Goal: Book appointment/travel/reservation

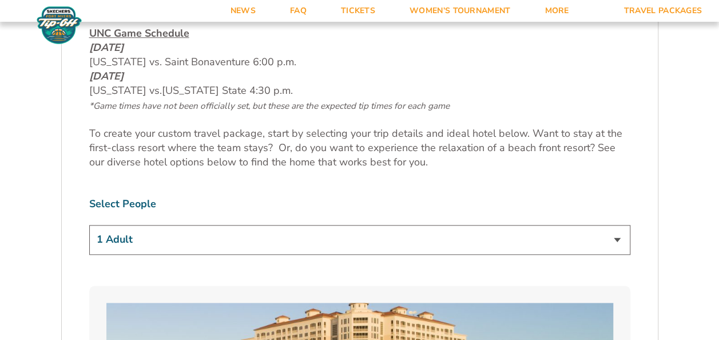
scroll to position [629, 0]
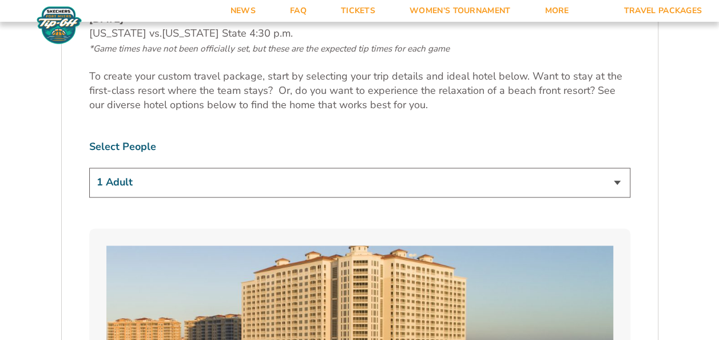
click at [344, 174] on select "1 Adult 2 Adults 3 Adults 4 Adults 2 Adults + 1 Child 2 Adults + 2 Children 2 A…" at bounding box center [359, 182] width 541 height 29
select select "2 Adults"
click at [89, 168] on select "1 Adult 2 Adults 3 Adults 4 Adults 2 Adults + 1 Child 2 Adults + 2 Children 2 A…" at bounding box center [359, 182] width 541 height 29
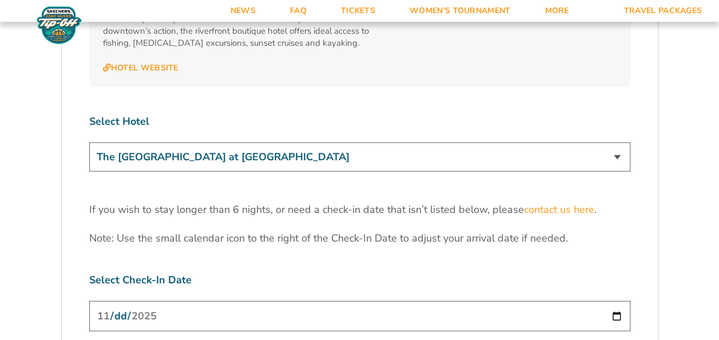
scroll to position [3603, 0]
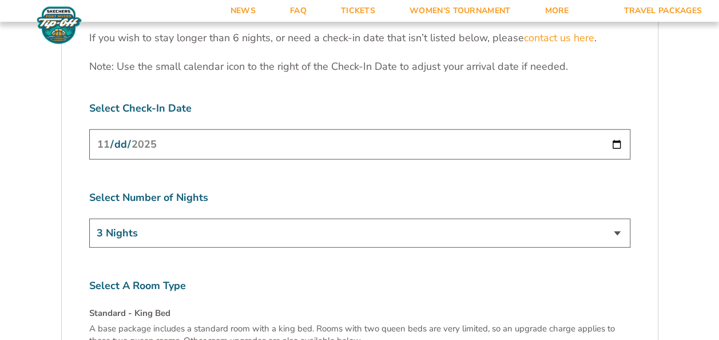
click at [233, 218] on select "3 Nights 4 Nights 5 Nights 6 Nights" at bounding box center [359, 232] width 541 height 29
click at [241, 190] on div "Select Number of Nights 3 Nights 4 Nights 5 Nights 6 Nights" at bounding box center [359, 220] width 541 height 61
click at [242, 129] on input "[DATE]" at bounding box center [359, 144] width 541 height 30
click at [614, 129] on input "[DATE]" at bounding box center [359, 144] width 541 height 30
type input "[DATE]"
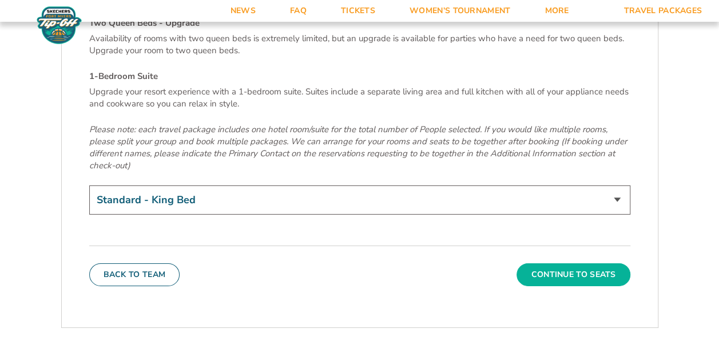
click at [554, 263] on button "Continue To Seats" at bounding box center [572, 274] width 113 height 23
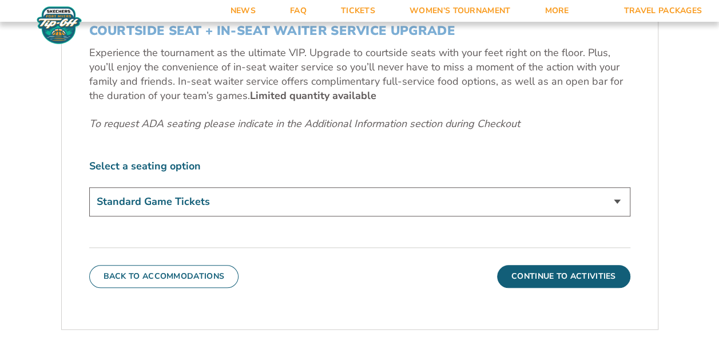
scroll to position [560, 0]
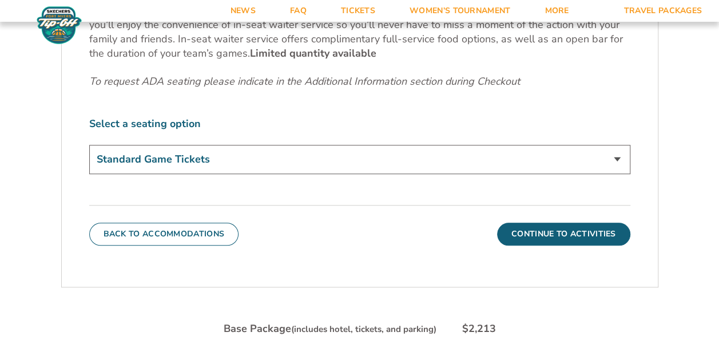
click at [385, 166] on select "Standard Game Tickets Midcourt Seat Upgrade (+$140 per person) Courtside Seat +…" at bounding box center [359, 159] width 541 height 29
click at [89, 145] on select "Standard Game Tickets Midcourt Seat Upgrade (+$140 per person) Courtside Seat +…" at bounding box center [359, 159] width 541 height 29
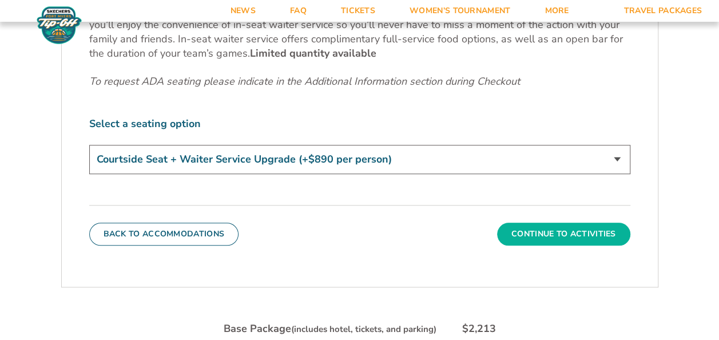
click at [541, 227] on button "Continue To Activities" at bounding box center [563, 233] width 133 height 23
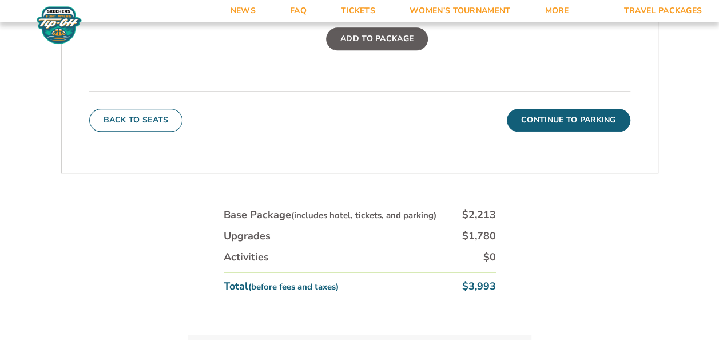
click at [173, 116] on button "Back To Seats" at bounding box center [136, 120] width 94 height 23
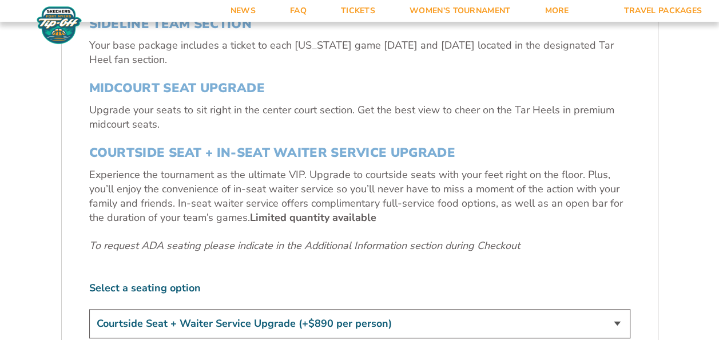
scroll to position [503, 0]
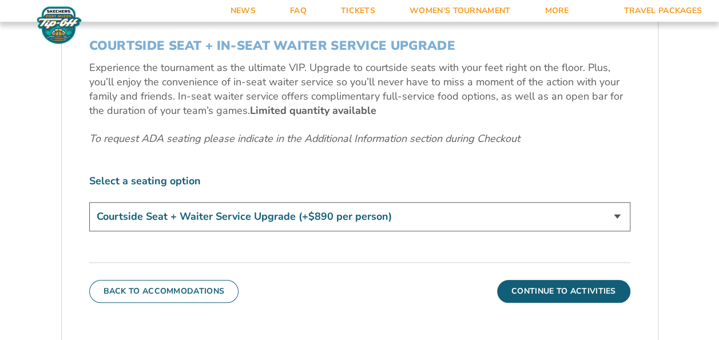
click at [339, 217] on select "Standard Game Tickets Midcourt Seat Upgrade (+$140 per person) Courtside Seat +…" at bounding box center [359, 216] width 541 height 29
select select "Midcourt Seat Upgrade"
click at [89, 202] on select "Standard Game Tickets Midcourt Seat Upgrade (+$140 per person) Courtside Seat +…" at bounding box center [359, 216] width 541 height 29
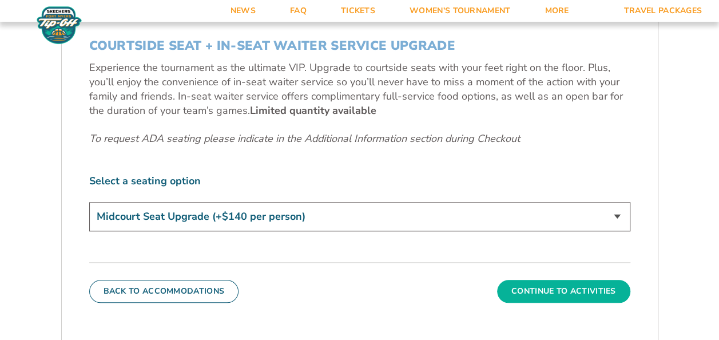
click at [506, 281] on button "Continue To Activities" at bounding box center [563, 291] width 133 height 23
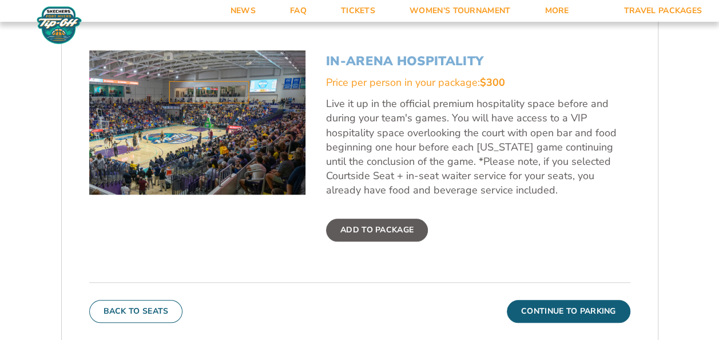
scroll to position [389, 0]
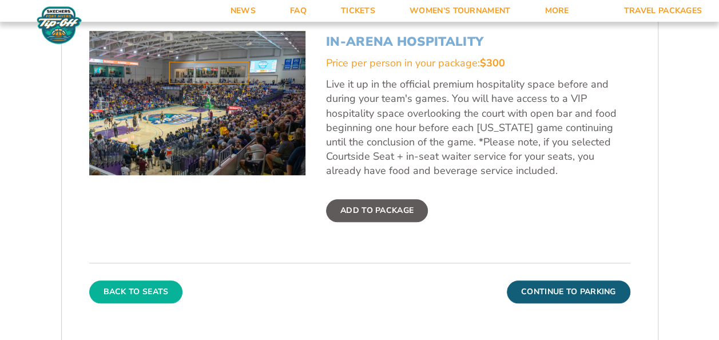
click at [180, 289] on div "Back To Seats Continue To Parking" at bounding box center [359, 282] width 541 height 41
click at [173, 291] on button "Back To Seats" at bounding box center [136, 291] width 94 height 23
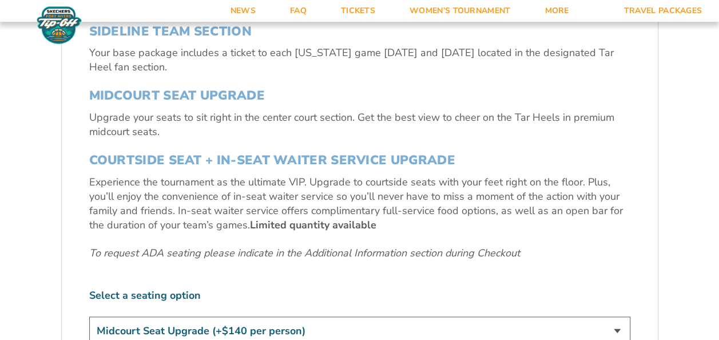
scroll to position [446, 0]
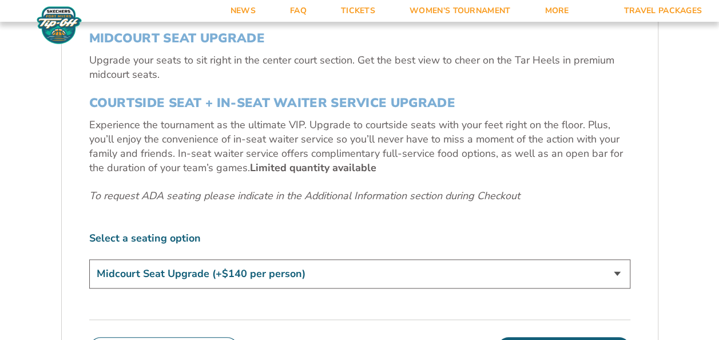
click at [255, 270] on select "Standard Game Tickets Midcourt Seat Upgrade (+$140 per person) Courtside Seat +…" at bounding box center [359, 273] width 541 height 29
click at [89, 259] on select "Standard Game Tickets Midcourt Seat Upgrade (+$140 per person) Courtside Seat +…" at bounding box center [359, 273] width 541 height 29
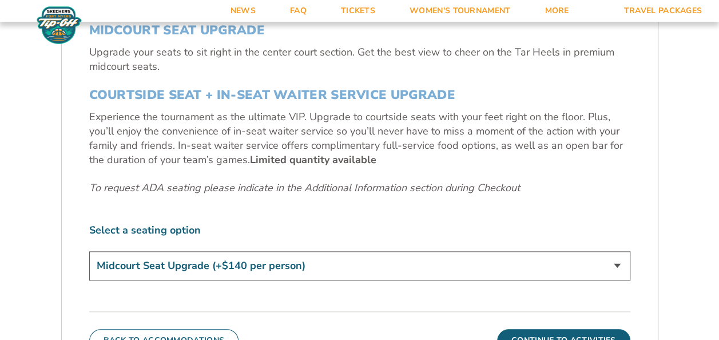
scroll to position [560, 0]
